Goal: Task Accomplishment & Management: Manage account settings

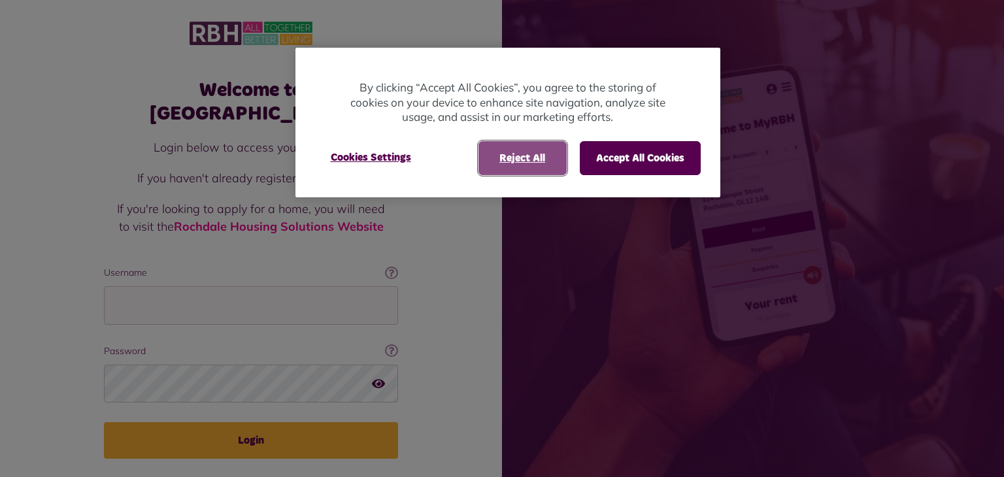
click at [529, 158] on button "Reject All" at bounding box center [522, 158] width 88 height 34
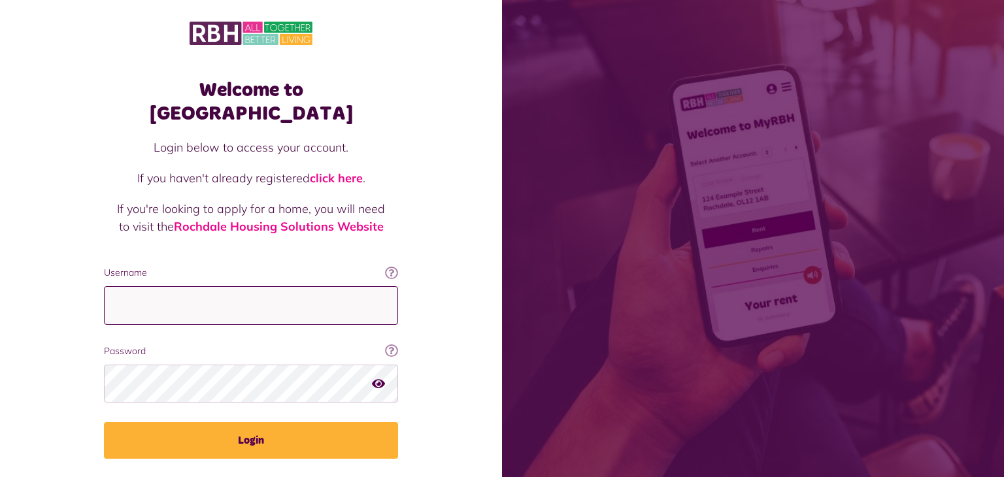
click at [164, 286] on input "Username" at bounding box center [251, 305] width 294 height 39
type input "**********"
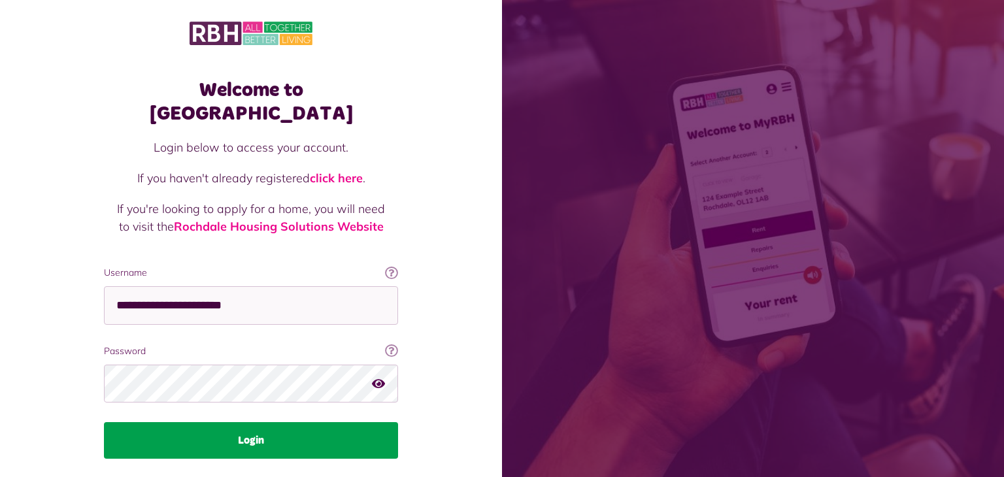
click at [259, 422] on button "Login" at bounding box center [251, 440] width 294 height 37
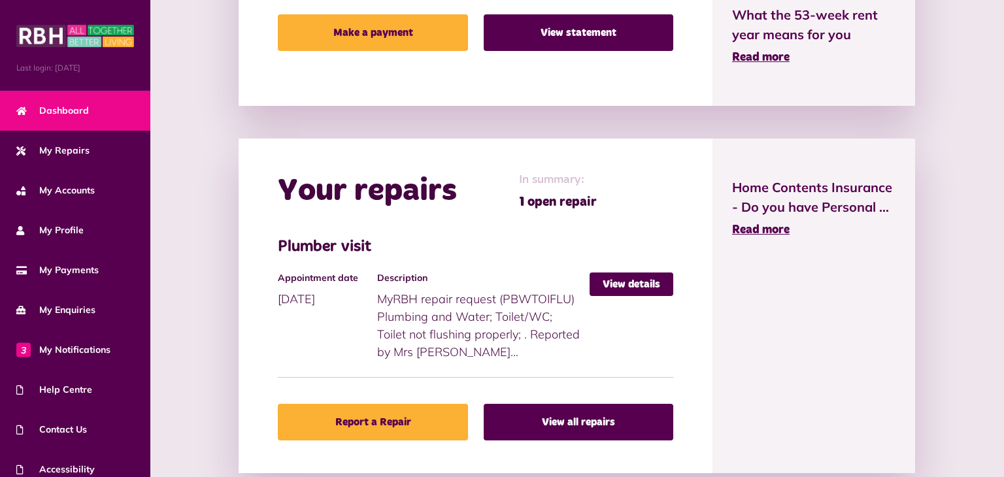
scroll to position [462, 0]
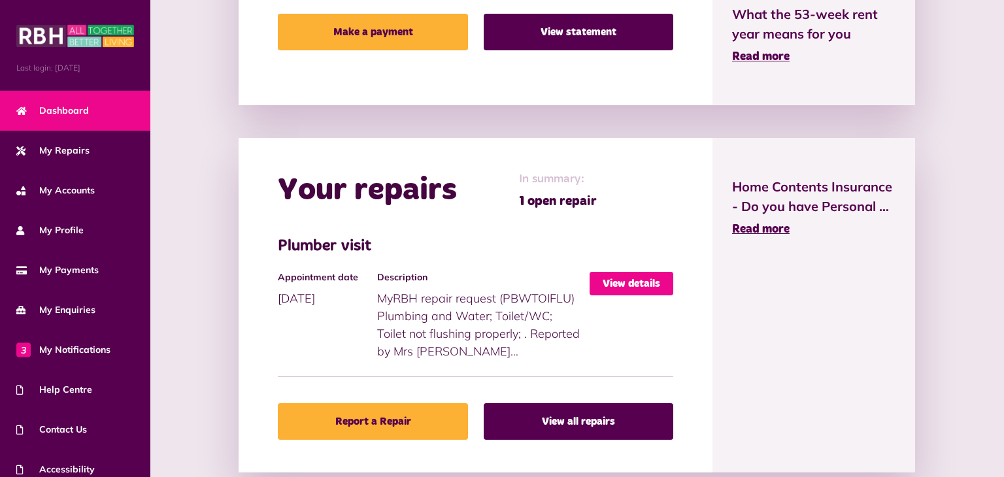
click at [640, 282] on link "View details" at bounding box center [631, 284] width 84 height 24
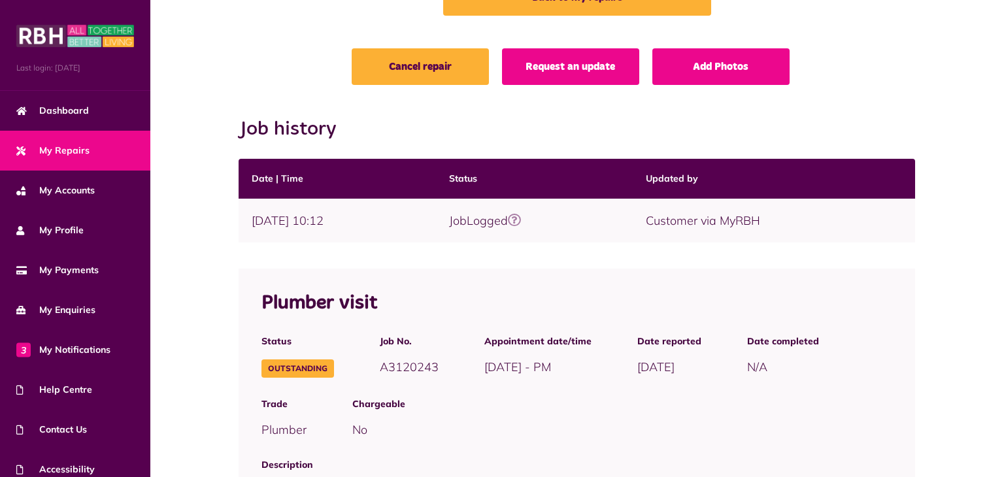
scroll to position [110, 0]
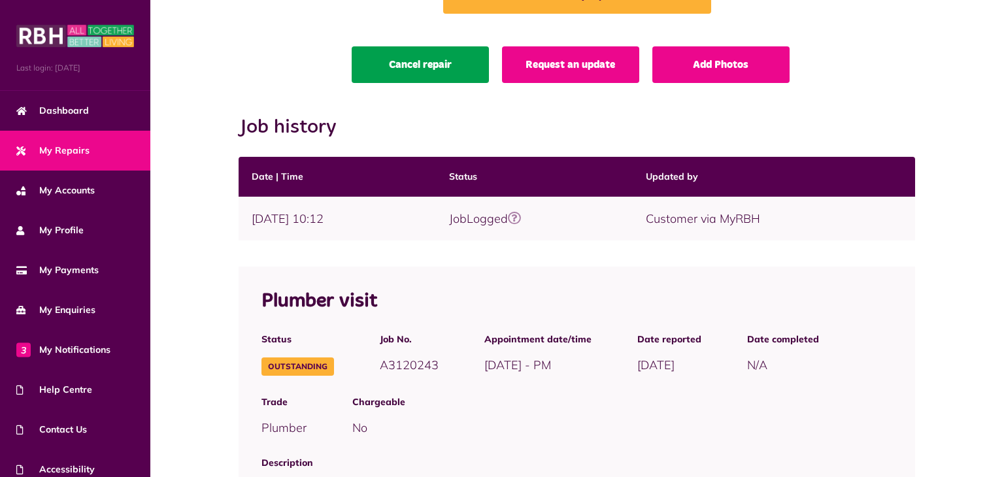
click at [433, 59] on link "Cancel repair" at bounding box center [420, 64] width 137 height 37
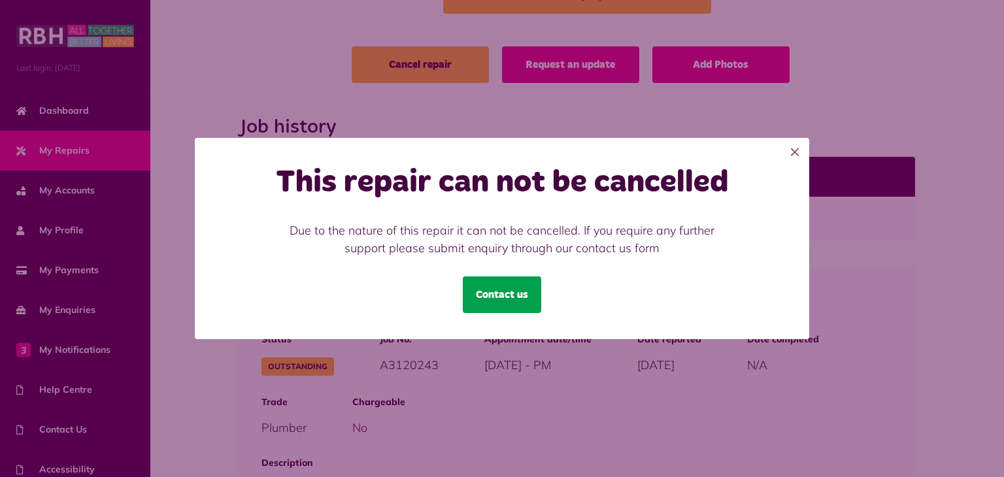
click at [517, 297] on link "Contact us" at bounding box center [502, 294] width 78 height 37
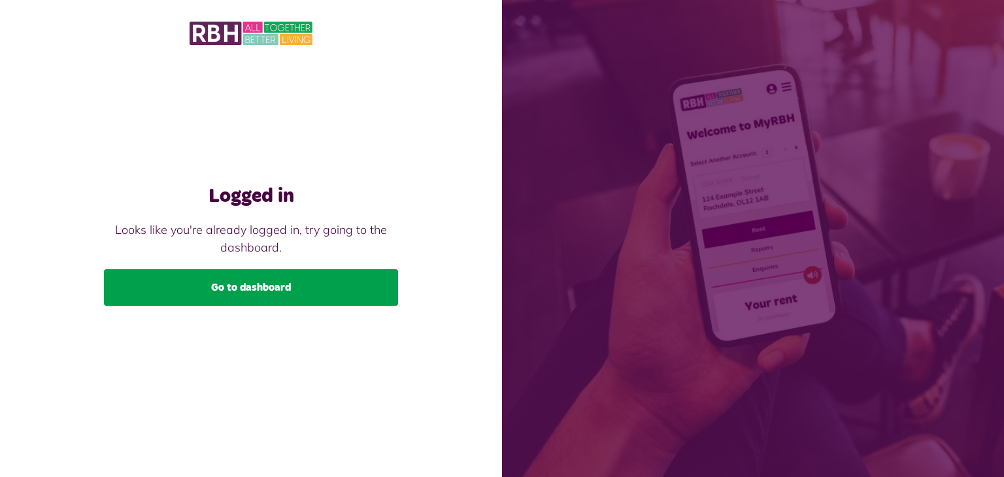
click at [275, 281] on link "Go to dashboard" at bounding box center [251, 287] width 294 height 37
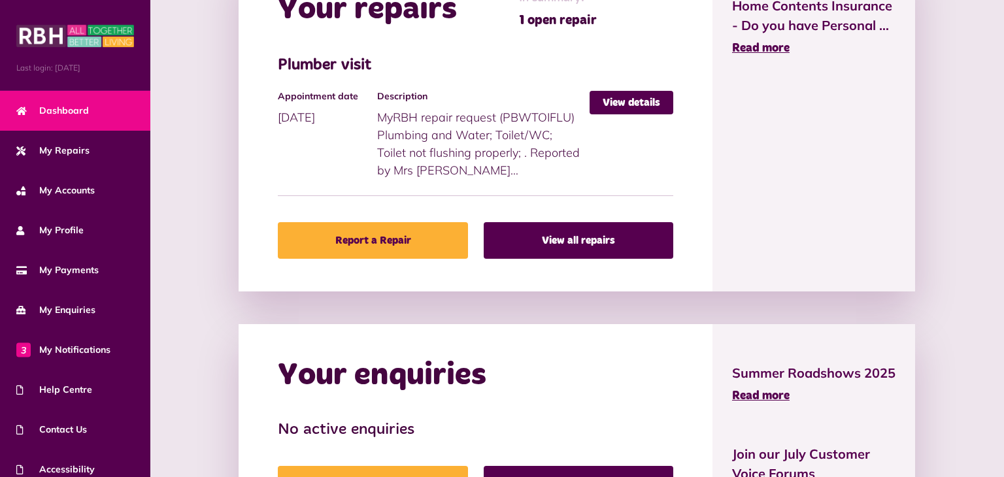
scroll to position [750, 0]
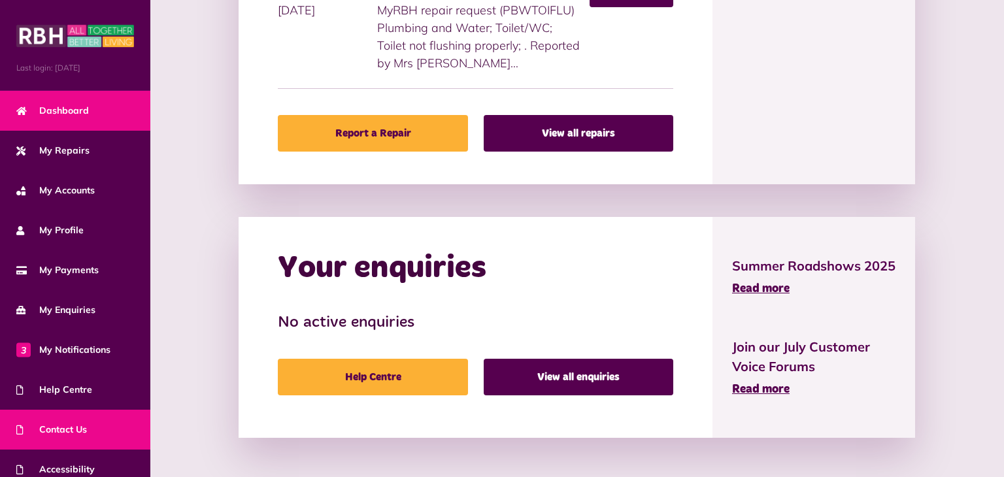
click at [78, 425] on span "Contact Us" at bounding box center [51, 430] width 71 height 14
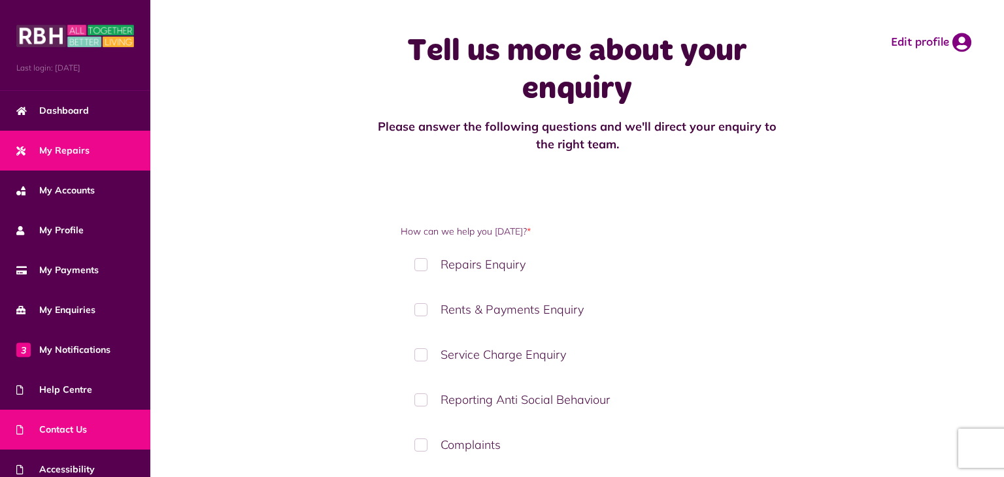
click at [88, 152] on link "My Repairs" at bounding box center [75, 151] width 150 height 40
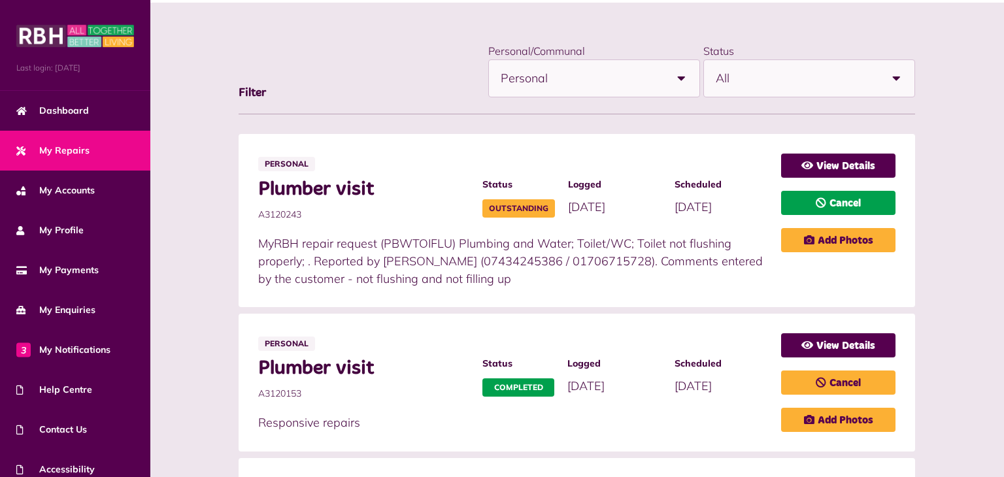
scroll to position [170, 0]
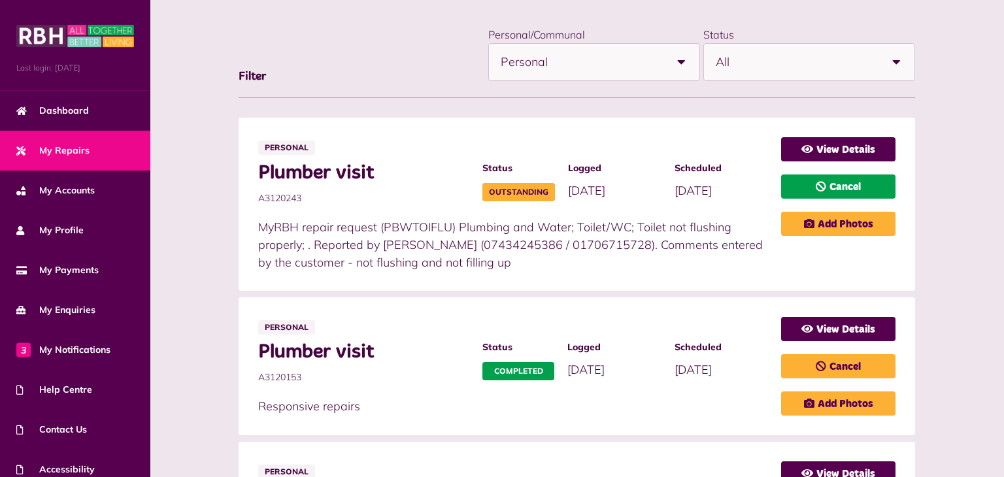
click at [826, 183] on link "Cancel" at bounding box center [838, 186] width 114 height 24
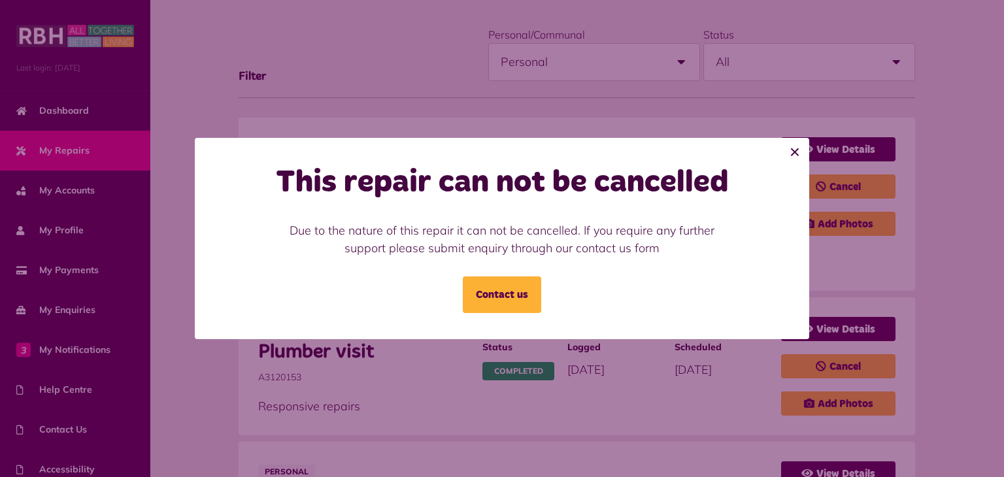
click at [795, 152] on button "×" at bounding box center [794, 152] width 29 height 29
